Goal: Find specific page/section: Find specific page/section

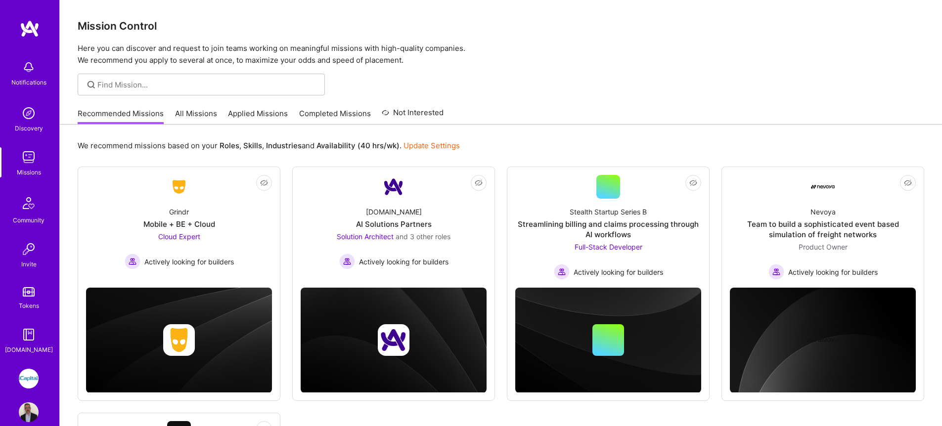
click at [197, 119] on link "All Missions" at bounding box center [196, 116] width 42 height 16
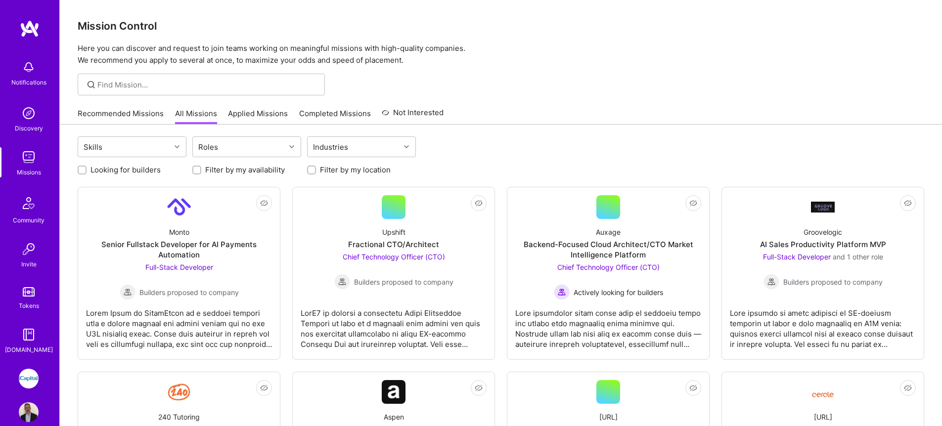
click at [226, 162] on div "Looking for builders Filter by my availability Filter by my location" at bounding box center [501, 167] width 847 height 15
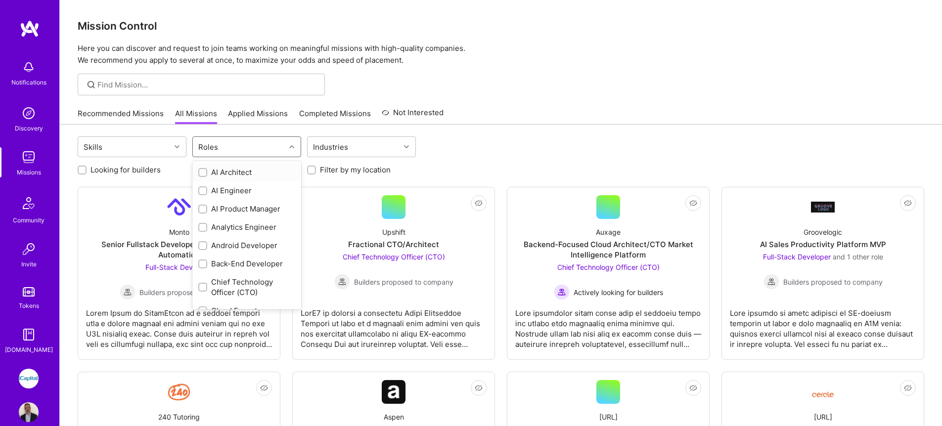
click at [230, 152] on div "Roles" at bounding box center [239, 147] width 93 height 20
click at [237, 264] on div "QA Engineer" at bounding box center [246, 266] width 97 height 10
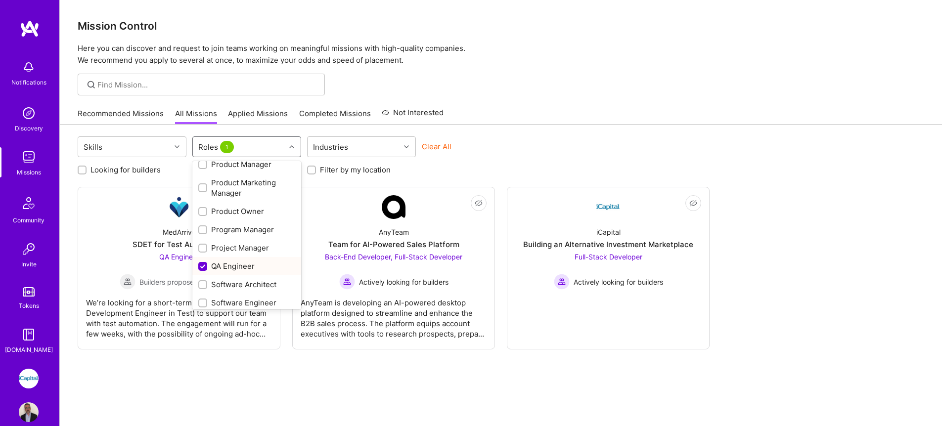
click at [264, 266] on div "QA Engineer" at bounding box center [246, 266] width 97 height 10
checkbox input "false"
